Goal: Task Accomplishment & Management: Manage account settings

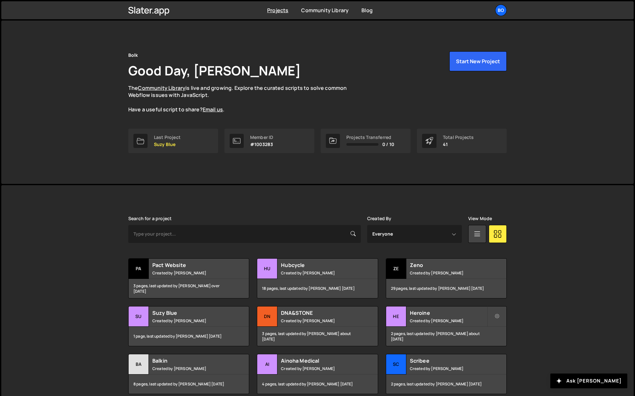
click at [504, 11] on div "Bo" at bounding box center [501, 10] width 12 height 12
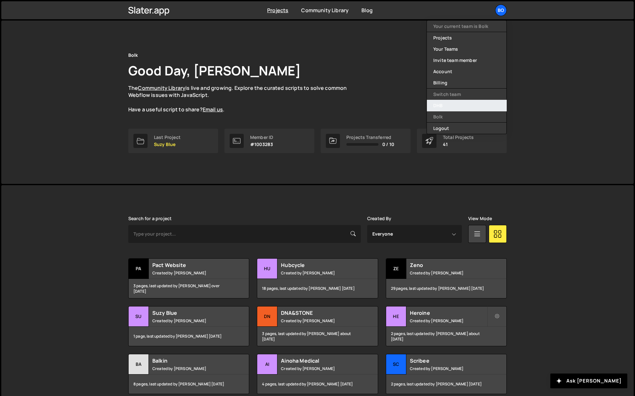
click at [442, 100] on link "DHB" at bounding box center [467, 105] width 80 height 11
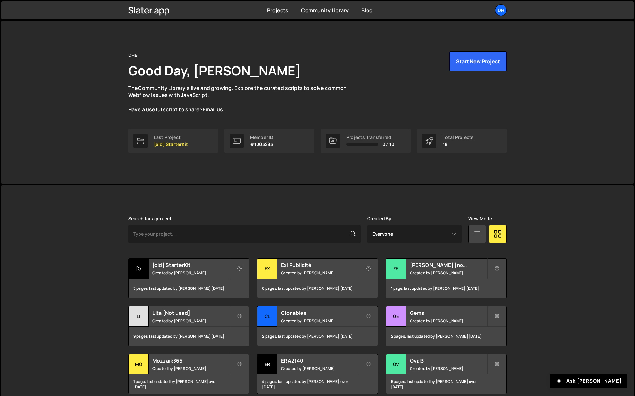
click at [543, 57] on div "DHB Good Day, Daphné Héraïz-Bekkis The Community Library is live and growing. E…" at bounding box center [317, 102] width 633 height 163
click at [504, 13] on div "DH" at bounding box center [501, 10] width 12 height 12
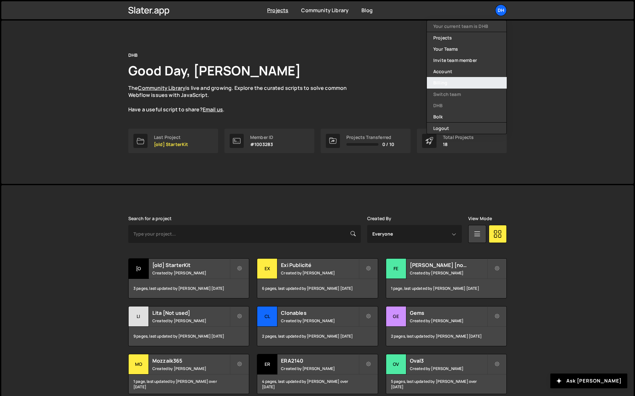
click at [453, 81] on link "Billing" at bounding box center [467, 82] width 80 height 11
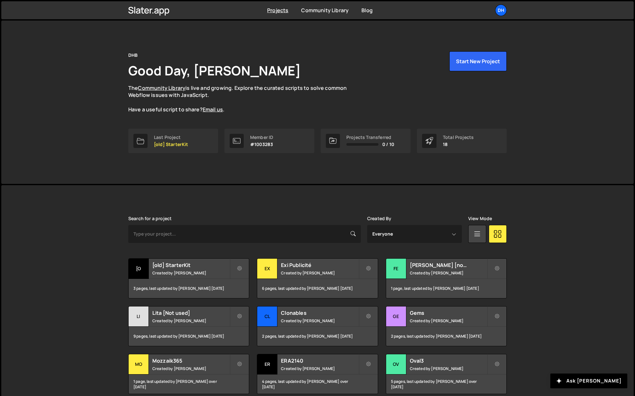
click at [505, 12] on div "DH" at bounding box center [501, 10] width 12 height 12
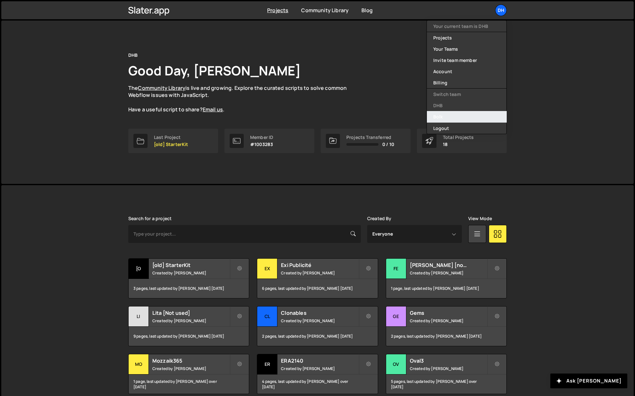
click at [445, 114] on link "Bolk" at bounding box center [467, 116] width 80 height 11
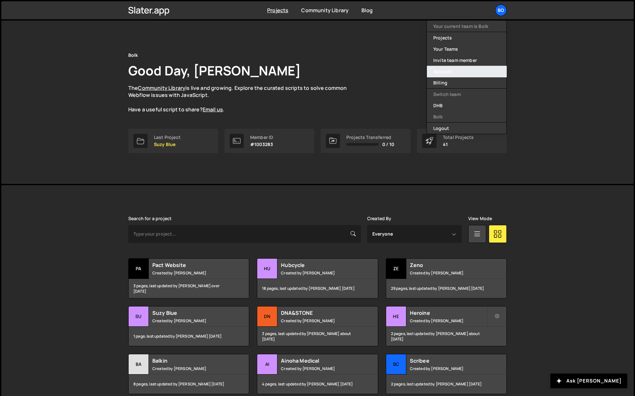
click at [462, 74] on link "Account" at bounding box center [467, 71] width 80 height 11
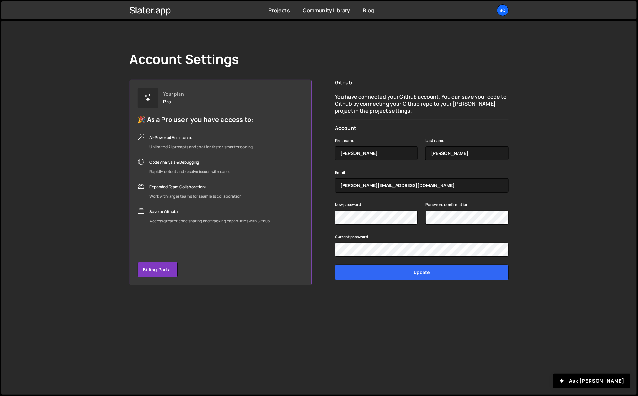
click at [502, 14] on div "Bo" at bounding box center [503, 10] width 12 height 12
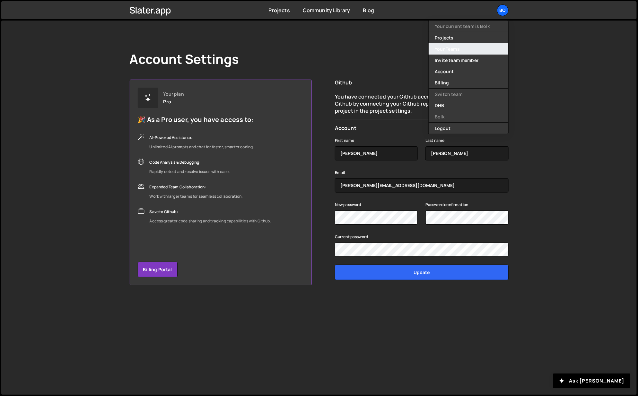
click at [469, 50] on link "Your Teams" at bounding box center [468, 48] width 80 height 11
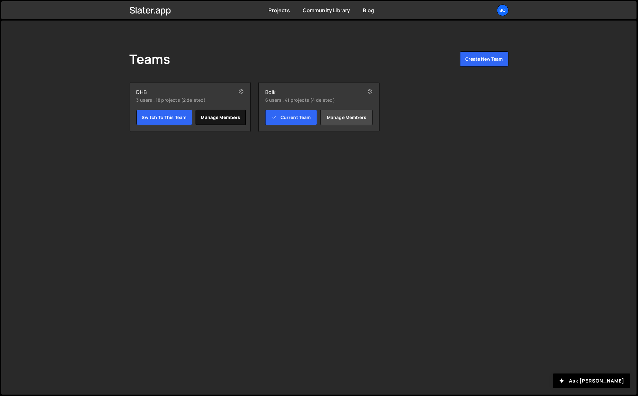
click at [212, 119] on link "Manage members" at bounding box center [220, 117] width 50 height 15
click at [357, 123] on link "Manage members" at bounding box center [346, 117] width 52 height 15
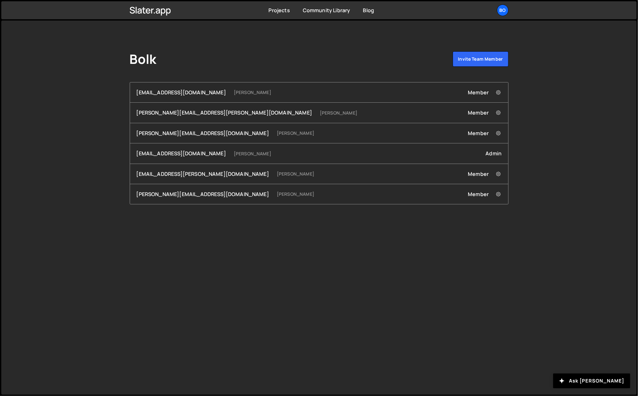
click at [499, 116] on button at bounding box center [498, 113] width 13 height 13
click at [521, 111] on div "Bolk Invite team member moulinneufalex@gmail.com Alex moulinneuf Member Remove …" at bounding box center [318, 208] width 635 height 374
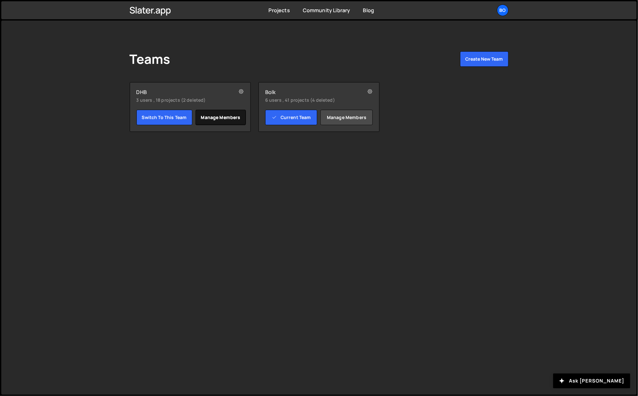
click at [232, 118] on link "Manage members" at bounding box center [220, 117] width 50 height 15
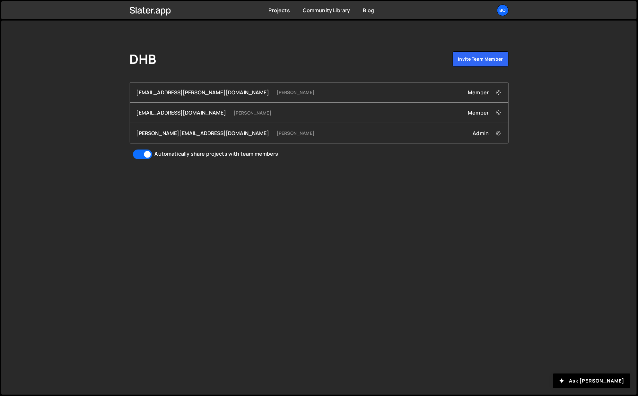
click at [497, 131] on icon at bounding box center [498, 133] width 4 height 6
click at [501, 113] on button at bounding box center [498, 113] width 13 height 13
click at [498, 90] on icon at bounding box center [498, 92] width 4 height 6
click at [416, 272] on div "DHB Invite team member amelie.guider@gmail.com Amélie Guider Member Remove amel…" at bounding box center [318, 208] width 635 height 374
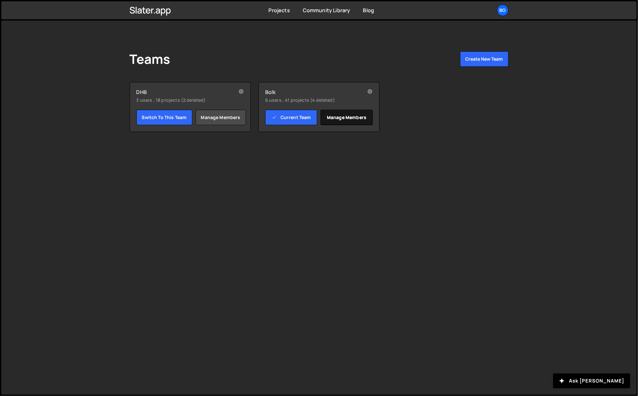
click at [354, 119] on link "Manage members" at bounding box center [346, 117] width 52 height 15
